Goal: Task Accomplishment & Management: Manage account settings

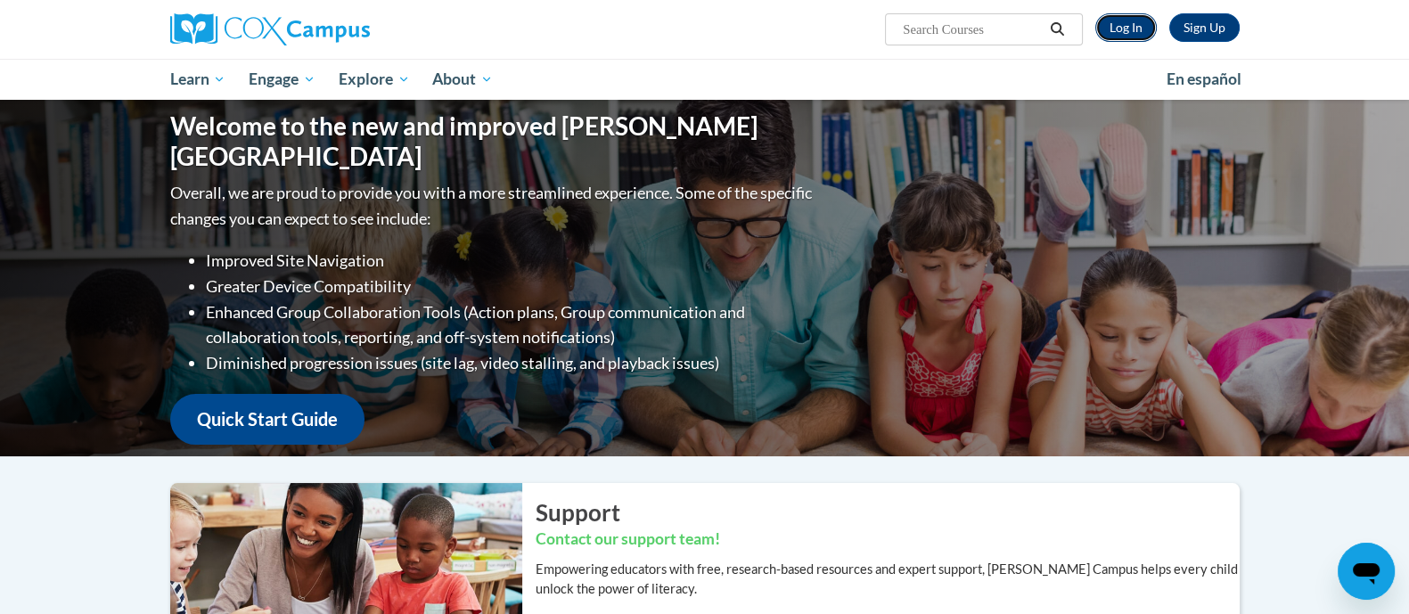
click at [1145, 28] on link "Log In" at bounding box center [1125, 27] width 61 height 29
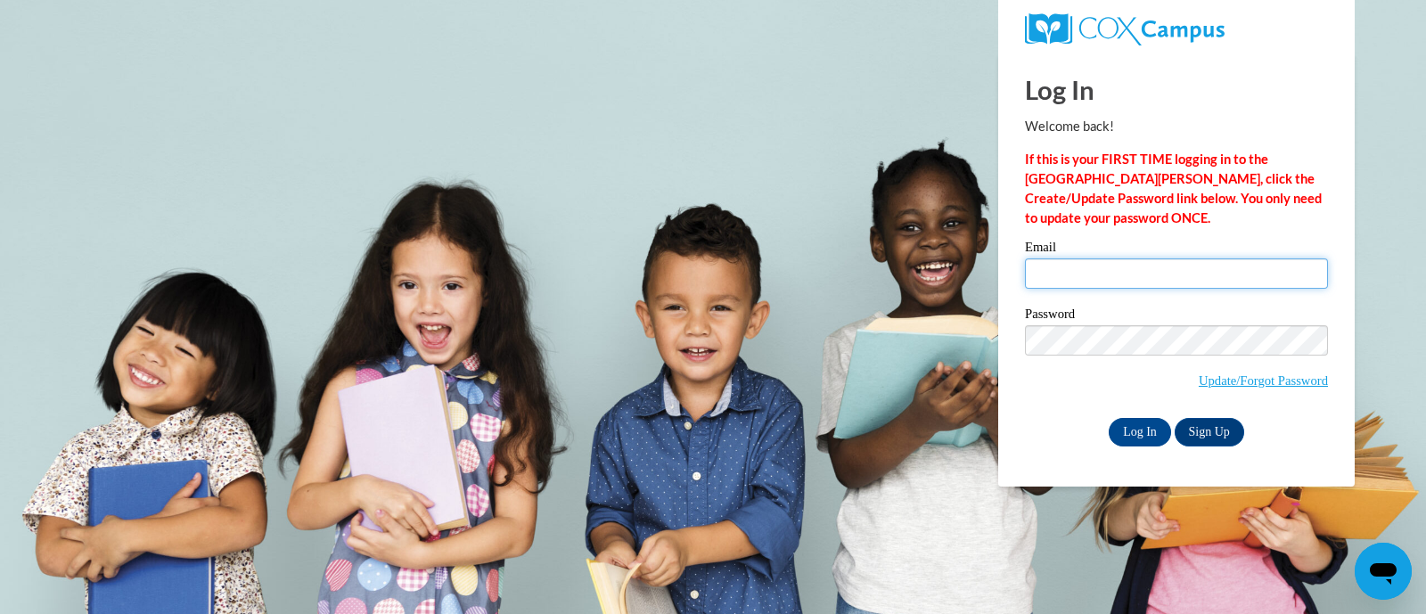
click at [1118, 259] on input "Email" at bounding box center [1176, 273] width 303 height 30
type input "[PERSON_NAME][EMAIL_ADDRESS][DOMAIN_NAME]"
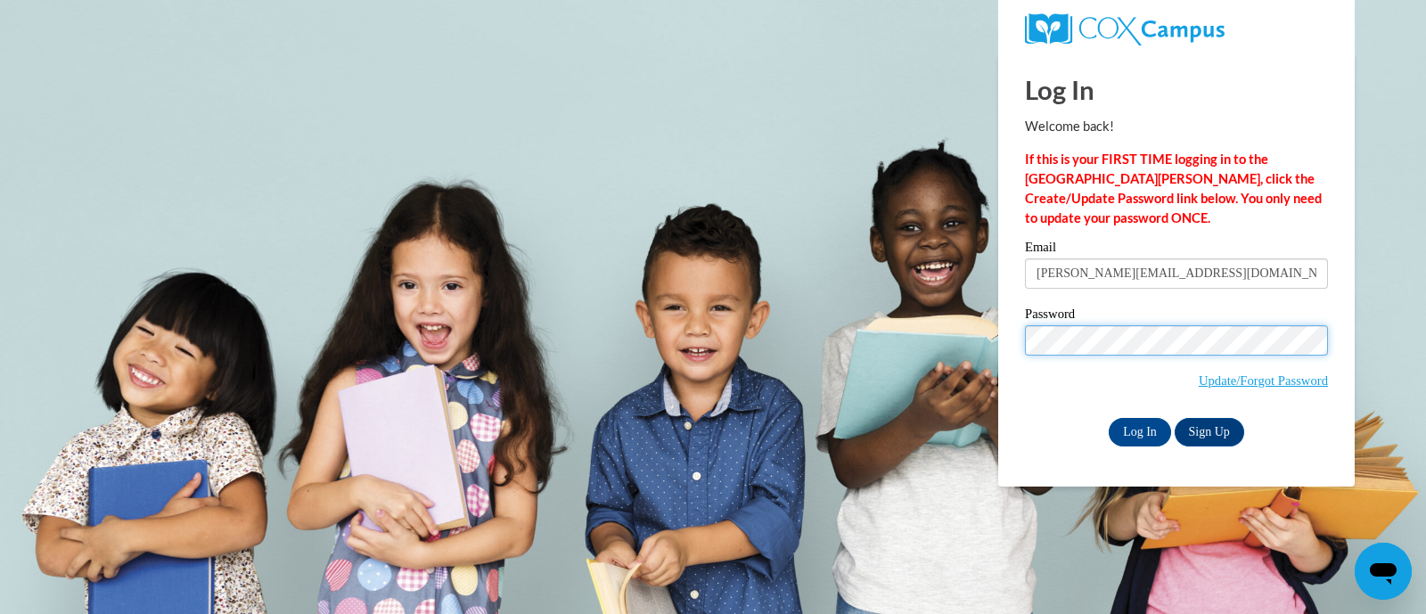
click at [906, 324] on body "Log In Welcome back! If this is your FIRST TIME logging in to the [GEOGRAPHIC_D…" at bounding box center [713, 307] width 1426 height 614
click at [1159, 430] on input "Log In" at bounding box center [1140, 432] width 62 height 29
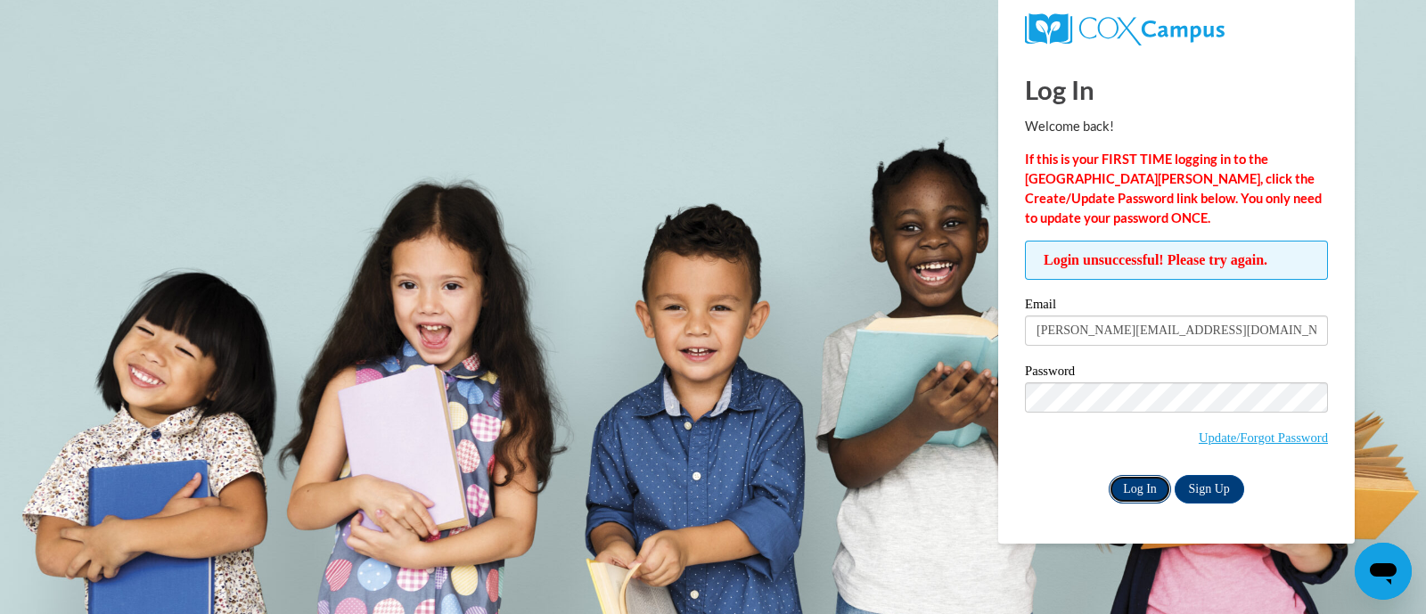
click at [1125, 486] on input "Log In" at bounding box center [1140, 489] width 62 height 29
